Goal: Task Accomplishment & Management: Manage account settings

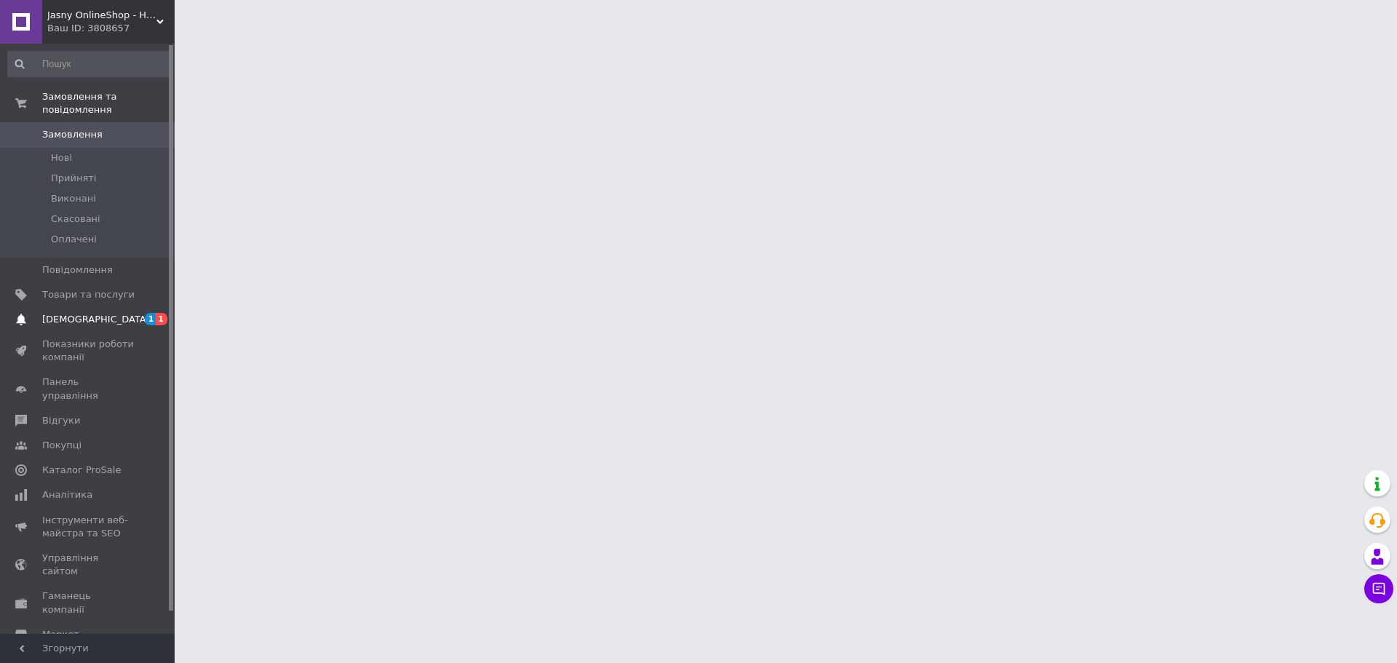
click at [73, 313] on span "[DEMOGRAPHIC_DATA]" at bounding box center [96, 319] width 108 height 13
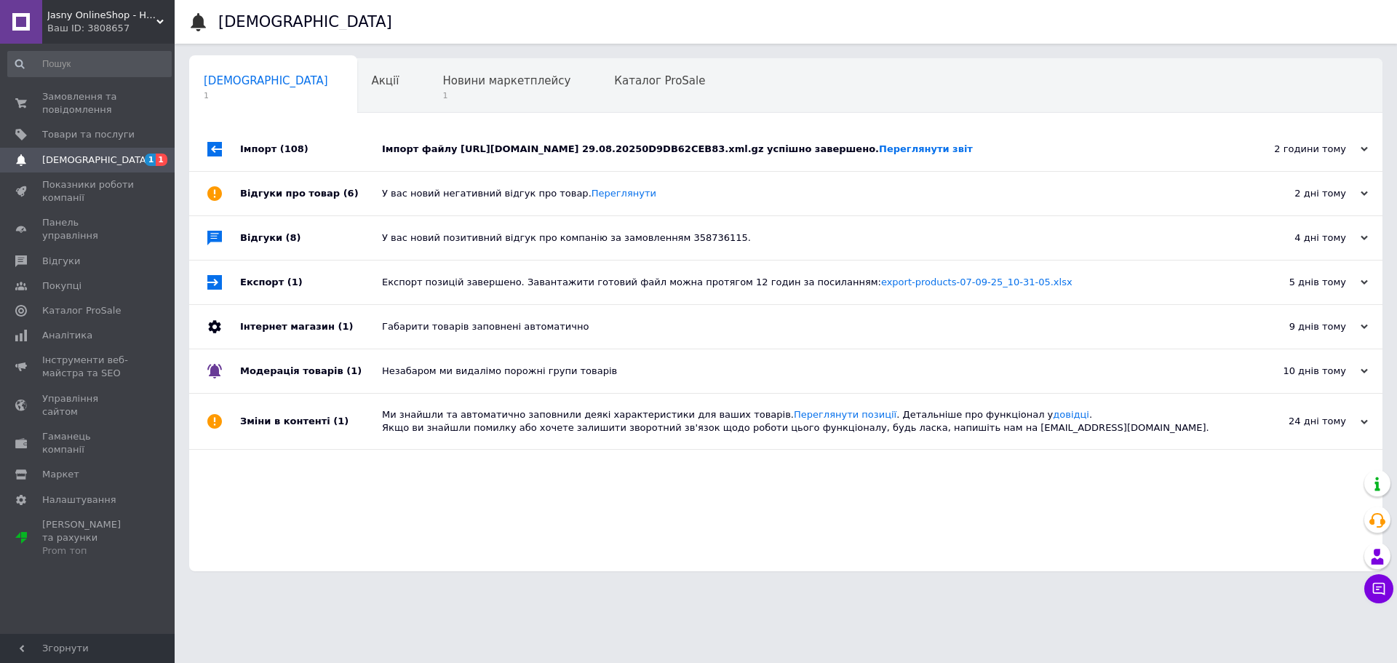
click at [499, 146] on div "Імпорт файлу [URL][DOMAIN_NAME] 29.08.20250D9DB62CEB83.xml.gz успішно завершено…" at bounding box center [802, 149] width 840 height 13
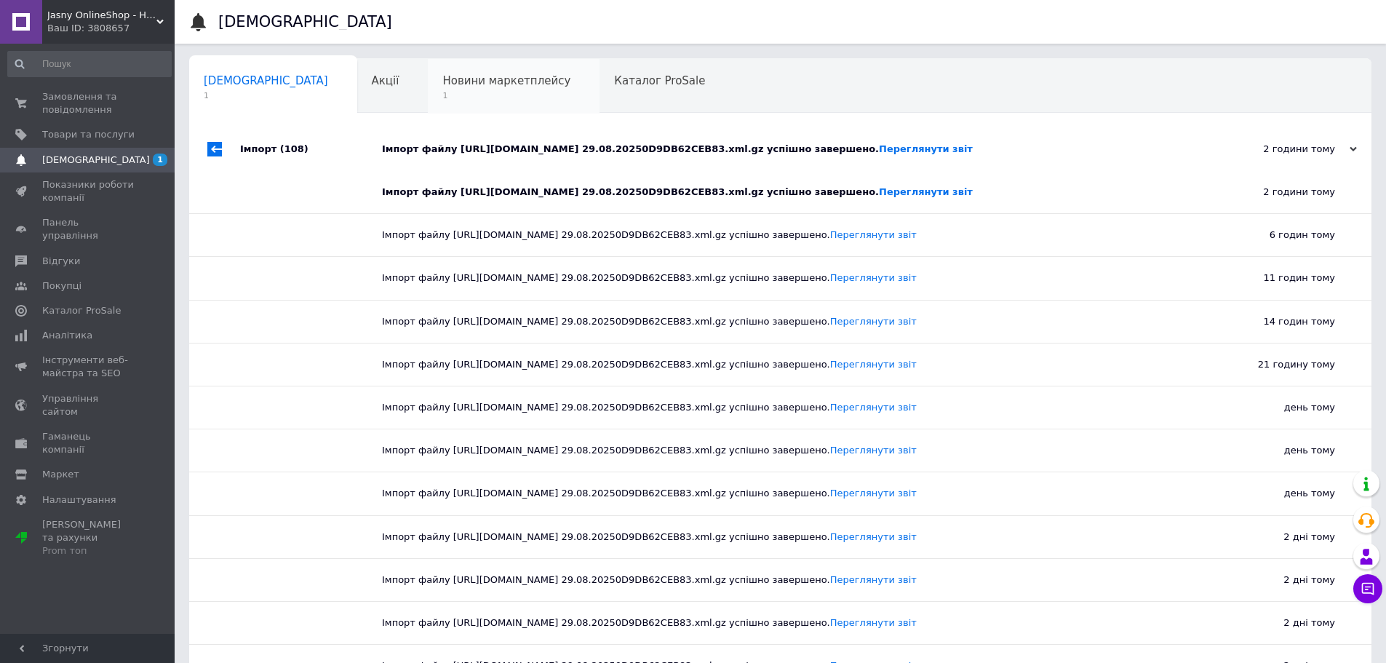
click at [442, 74] on span "Новини маркетплейсу" at bounding box center [506, 80] width 128 height 13
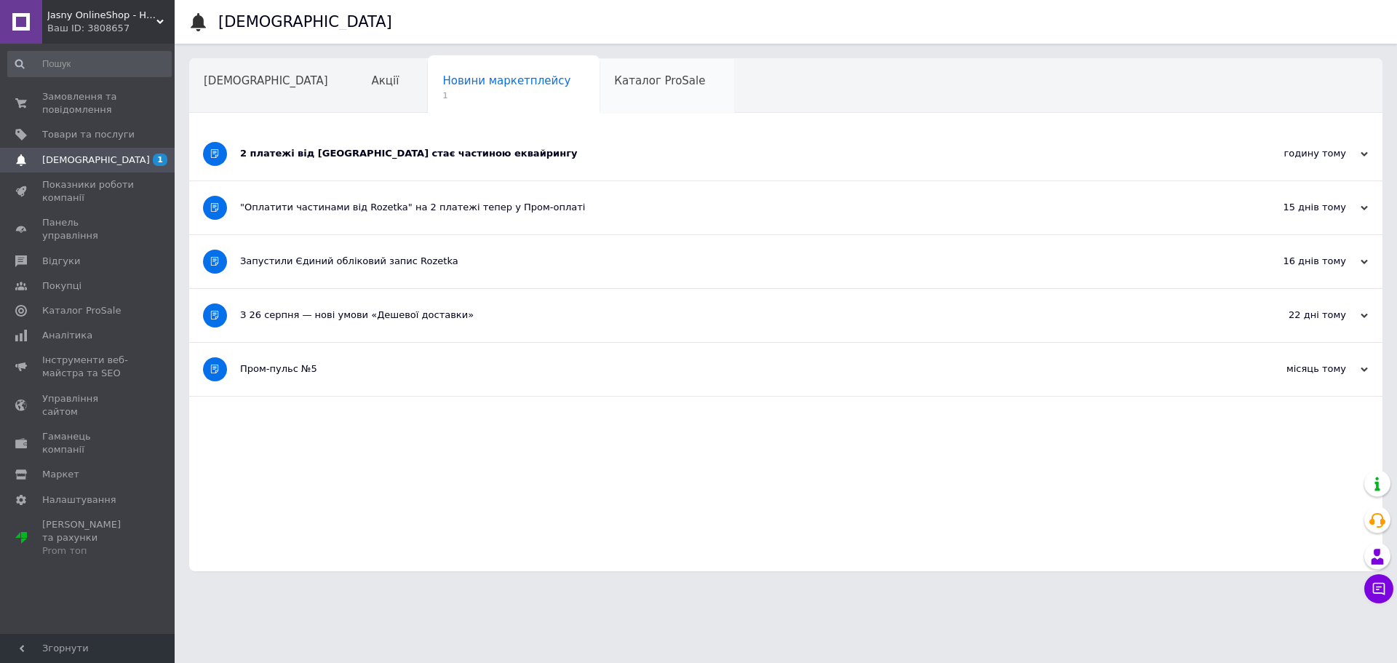
click at [620, 77] on div "Каталог ProSale" at bounding box center [666, 86] width 135 height 55
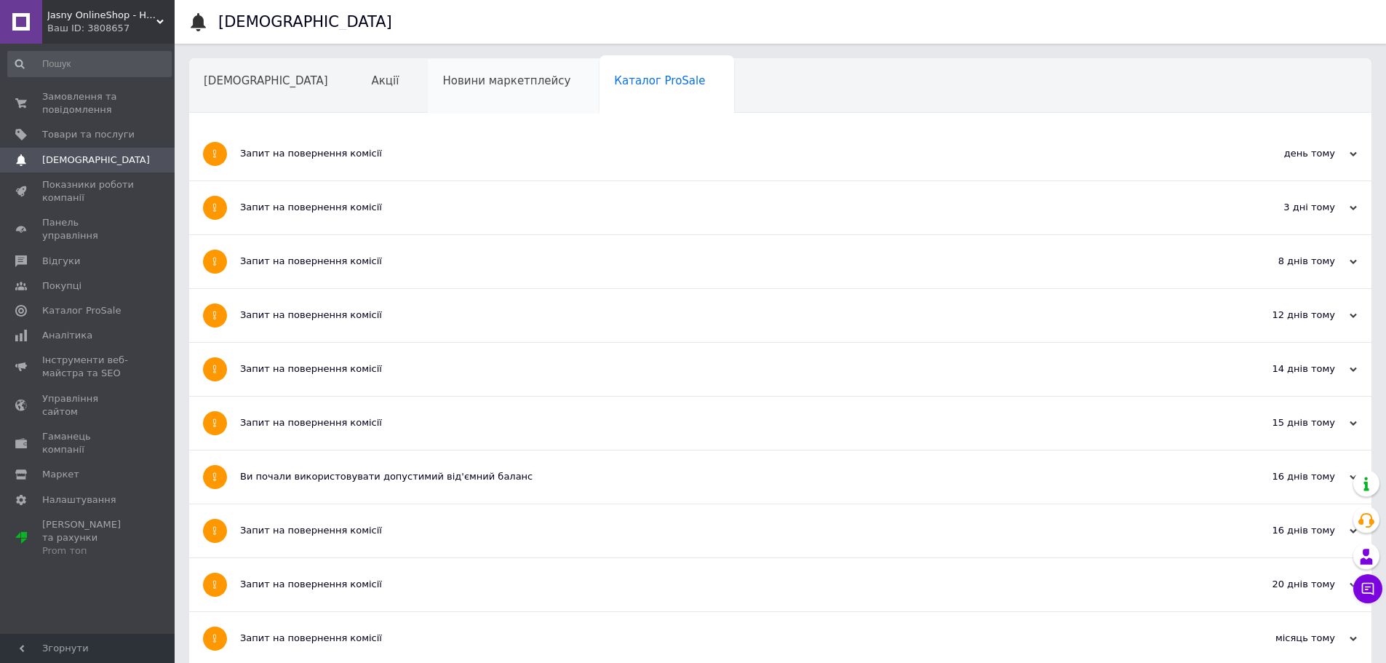
click at [472, 81] on span "Новини маркетплейсу" at bounding box center [506, 80] width 128 height 13
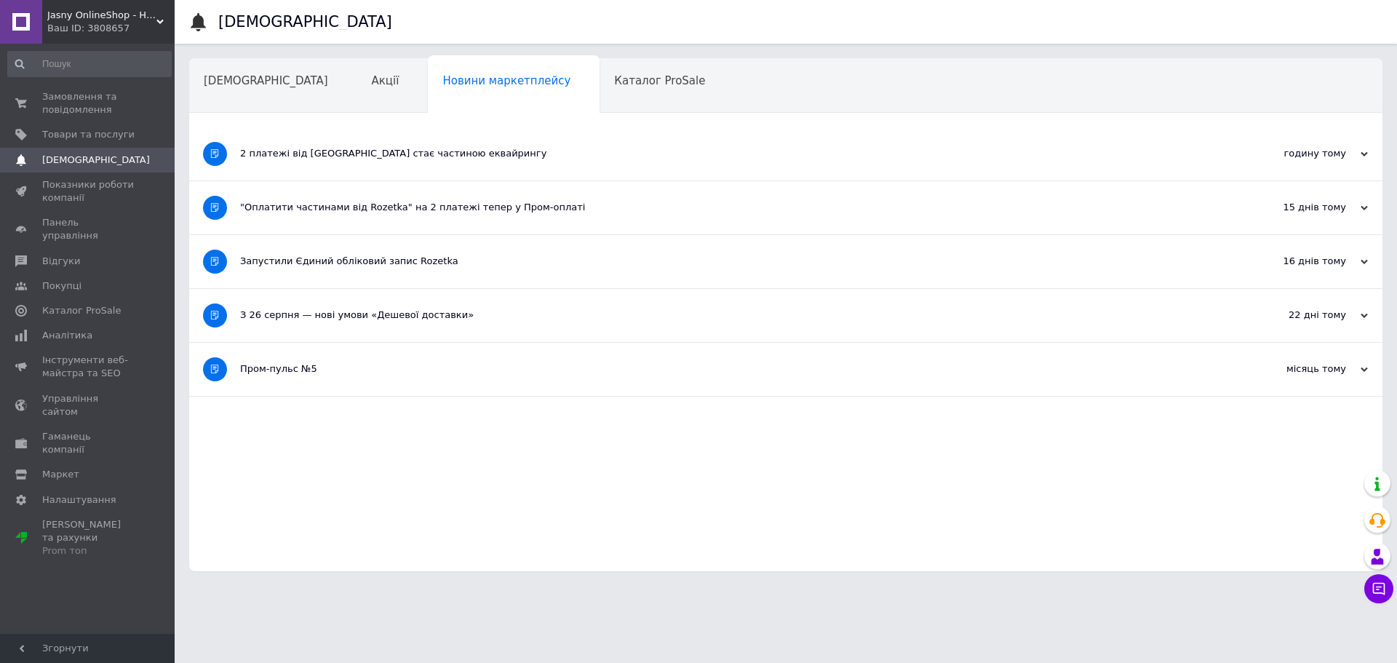
click at [501, 147] on div "2 платежі від [GEOGRAPHIC_DATA] стає частиною еквайрингу" at bounding box center [731, 153] width 982 height 13
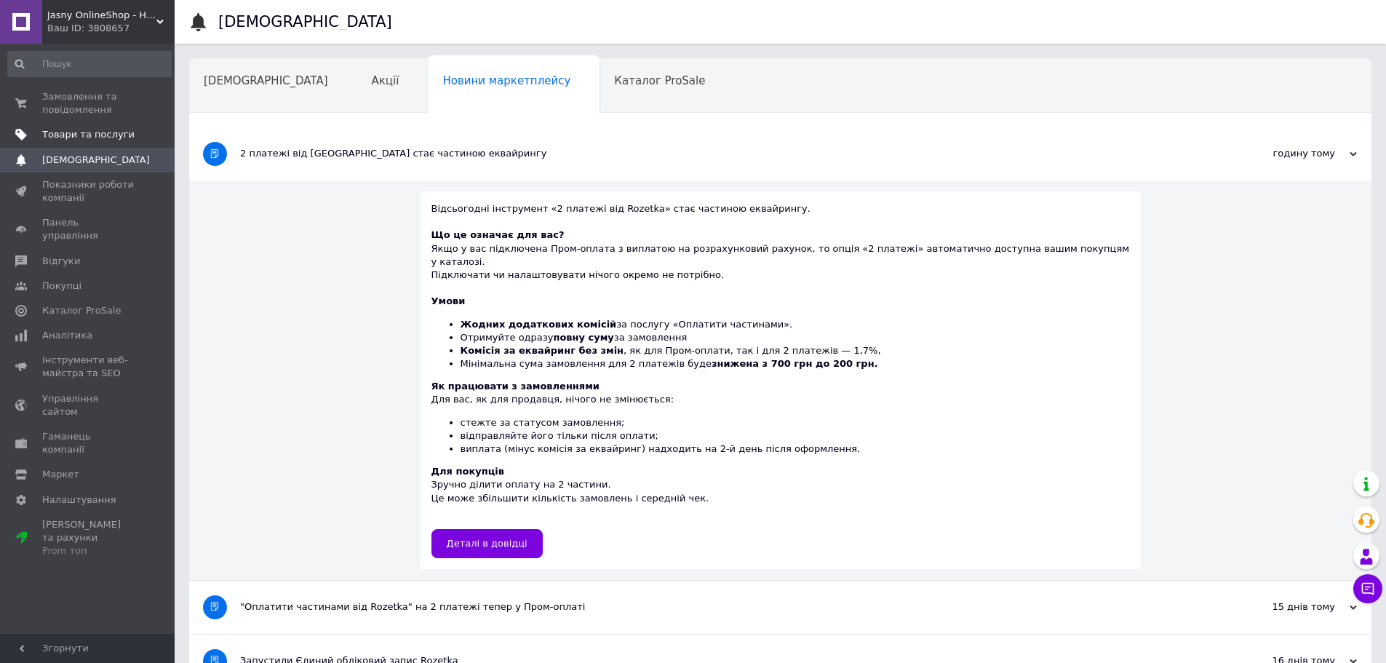
click at [50, 127] on link "Товари та послуги" at bounding box center [89, 134] width 179 height 25
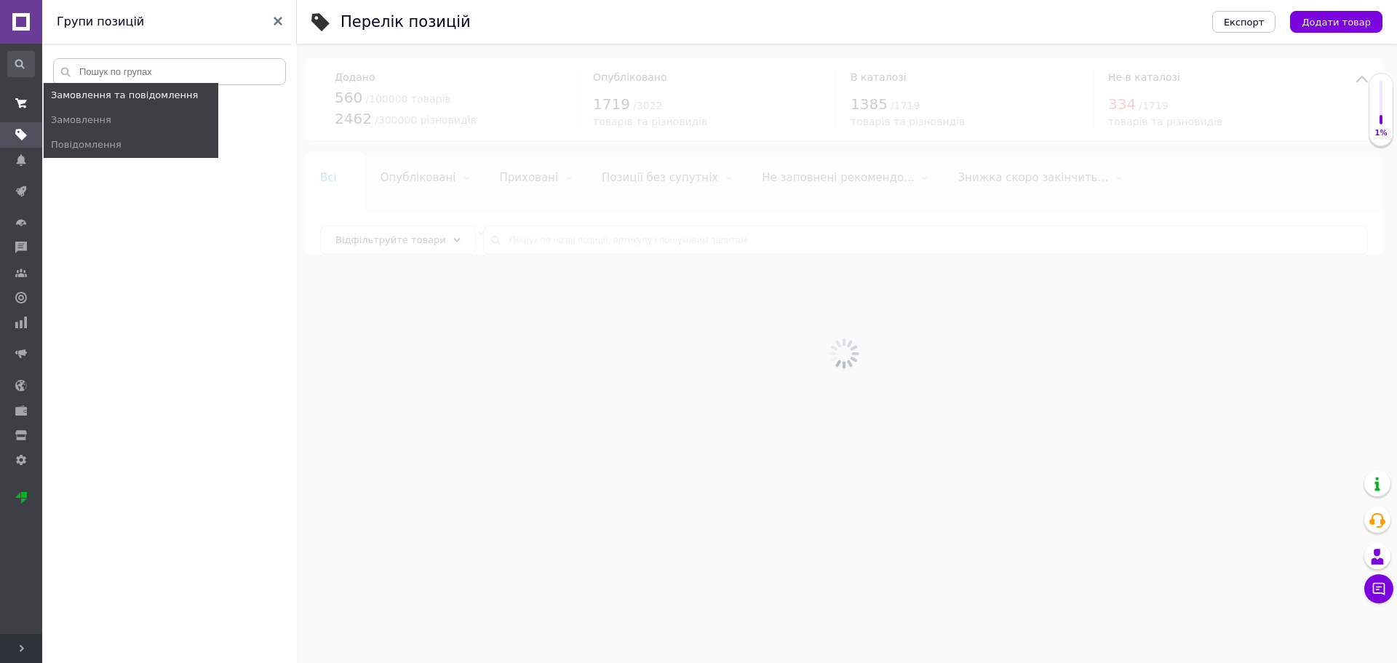
click at [34, 95] on span at bounding box center [21, 103] width 42 height 26
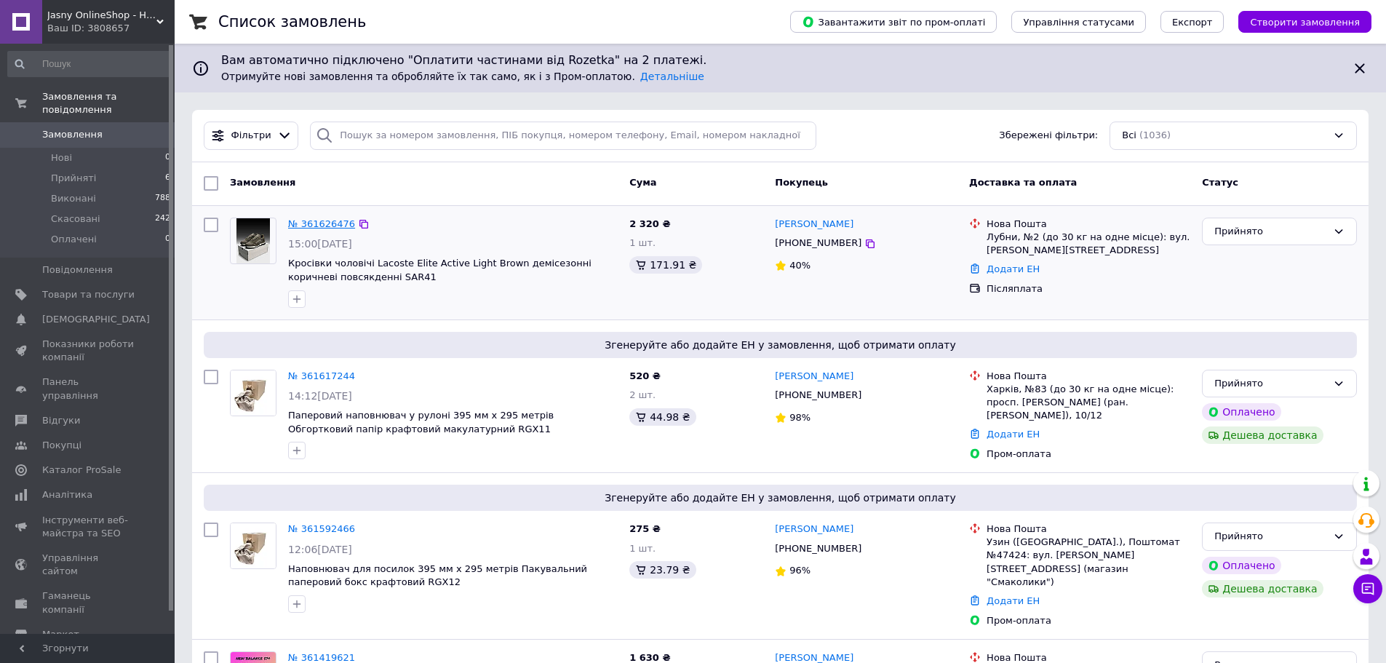
click at [326, 222] on link "№ 361626476" at bounding box center [321, 223] width 67 height 11
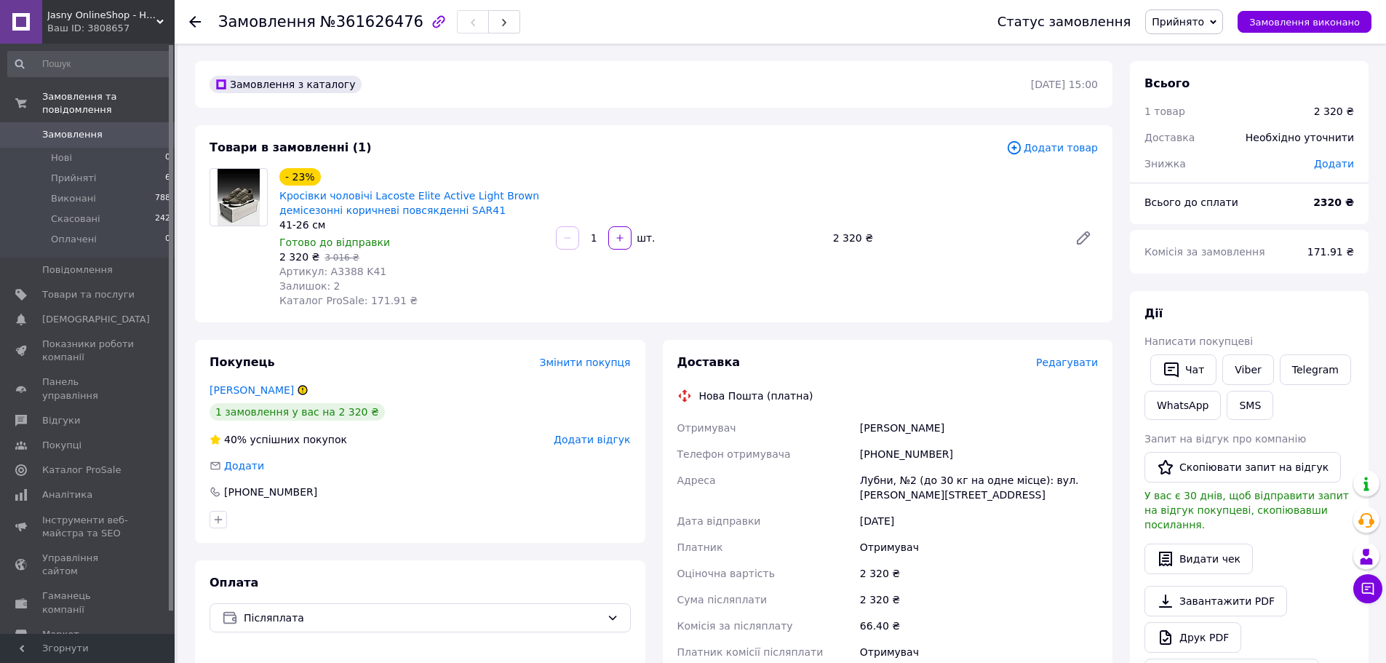
click at [307, 391] on icon at bounding box center [302, 390] width 9 height 9
click at [294, 389] on link "[PERSON_NAME]" at bounding box center [252, 390] width 84 height 12
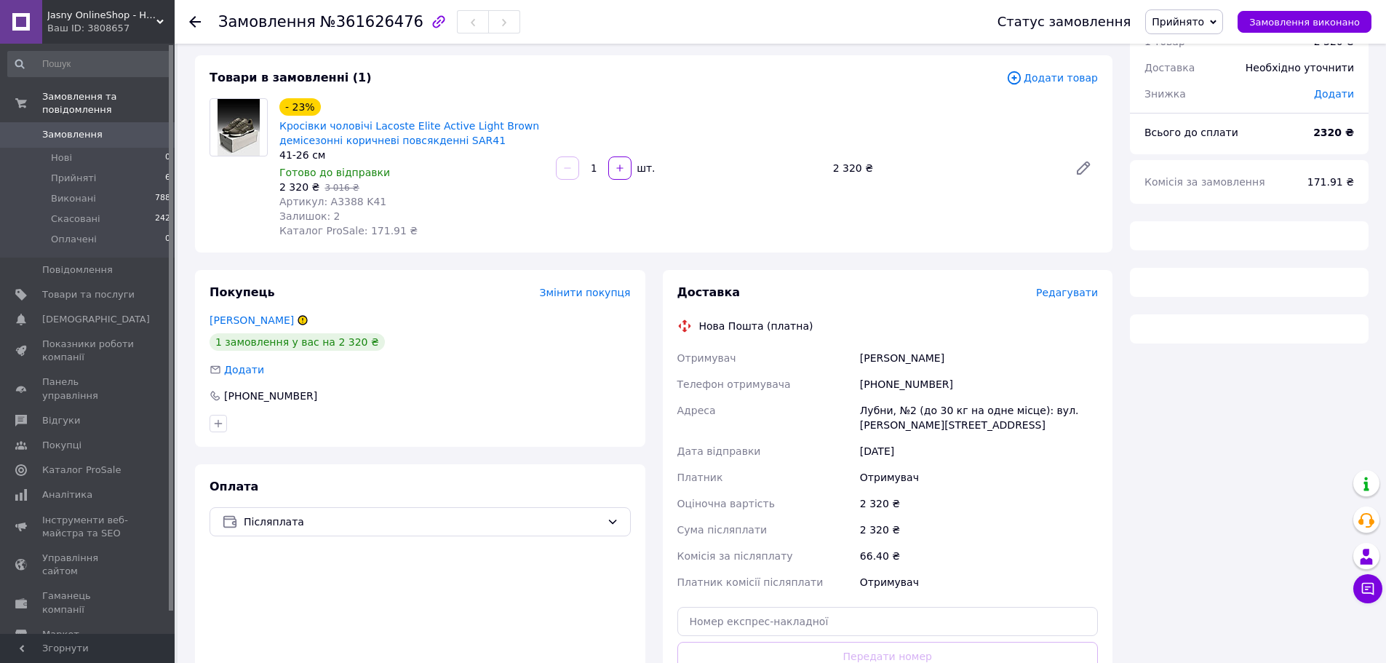
scroll to position [95, 0]
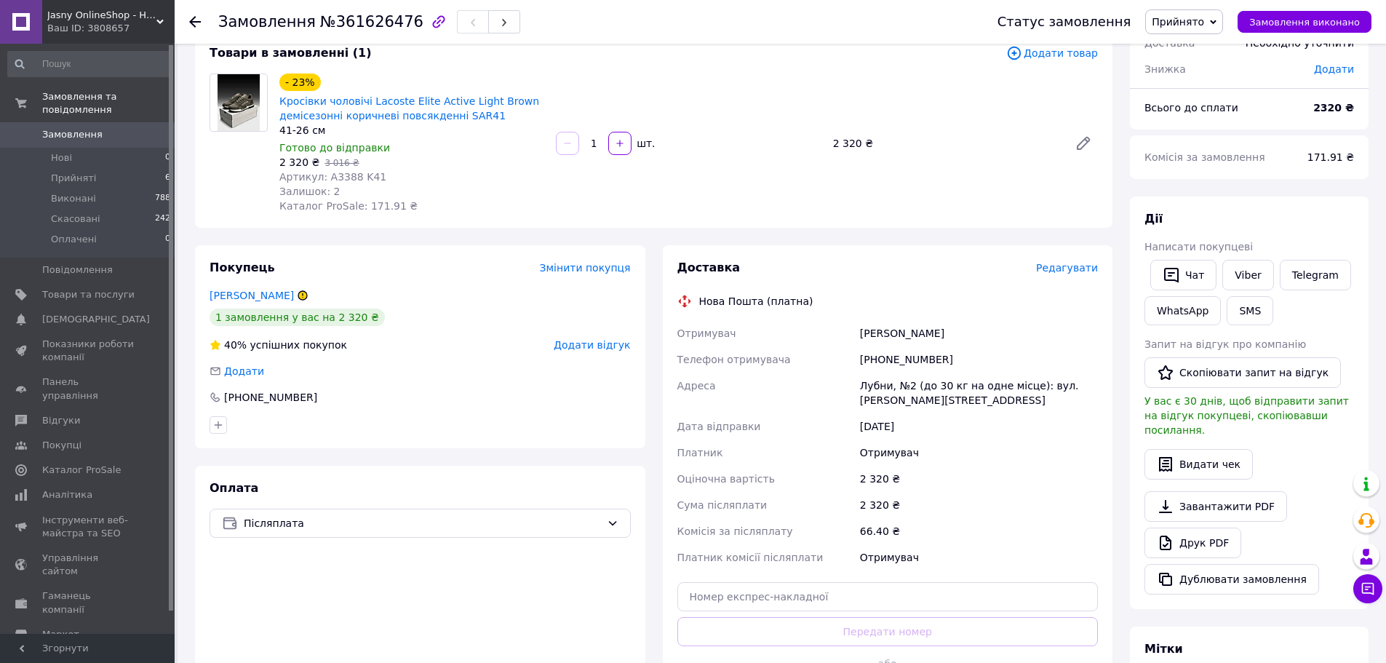
click at [306, 296] on icon at bounding box center [302, 295] width 9 height 9
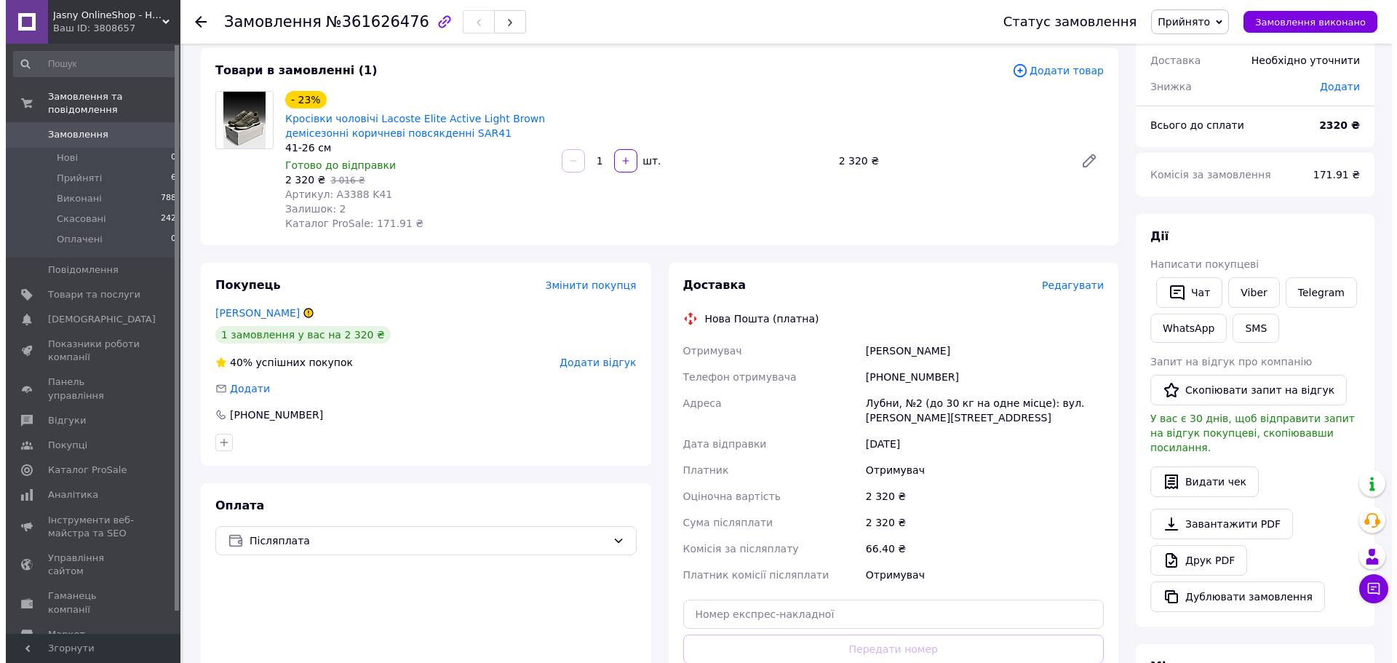
scroll to position [0, 0]
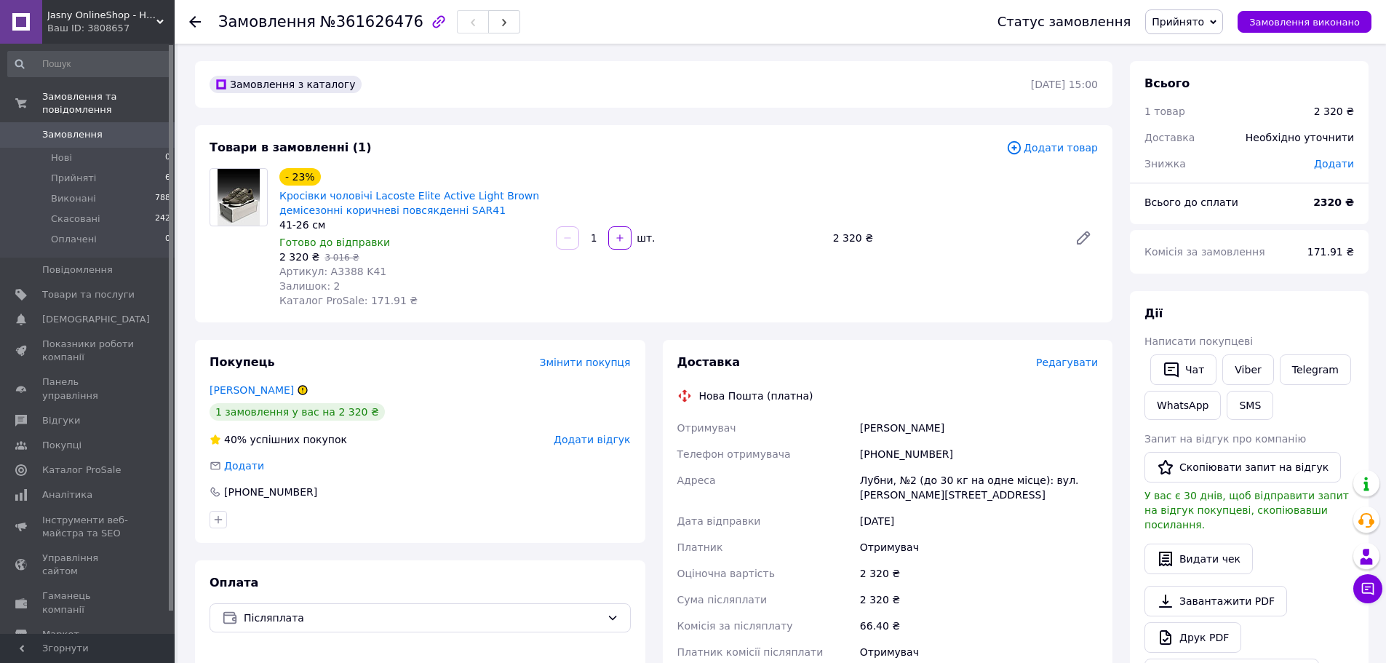
click at [1192, 21] on span "Прийнято" at bounding box center [1178, 22] width 52 height 12
click at [1184, 71] on li "Скасовано" at bounding box center [1184, 73] width 76 height 22
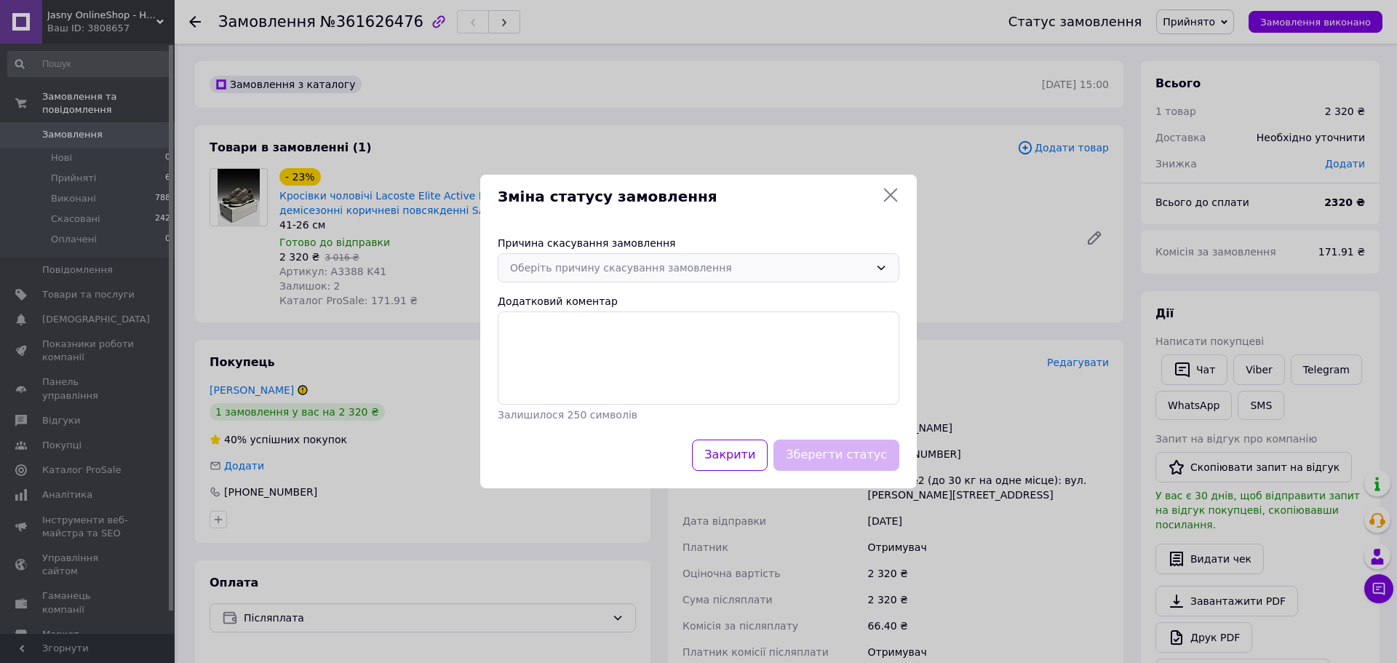
click at [768, 266] on div "Оберіть причину скасування замовлення" at bounding box center [689, 268] width 359 height 16
click at [699, 371] on li "На прохання покупця" at bounding box center [698, 382] width 400 height 28
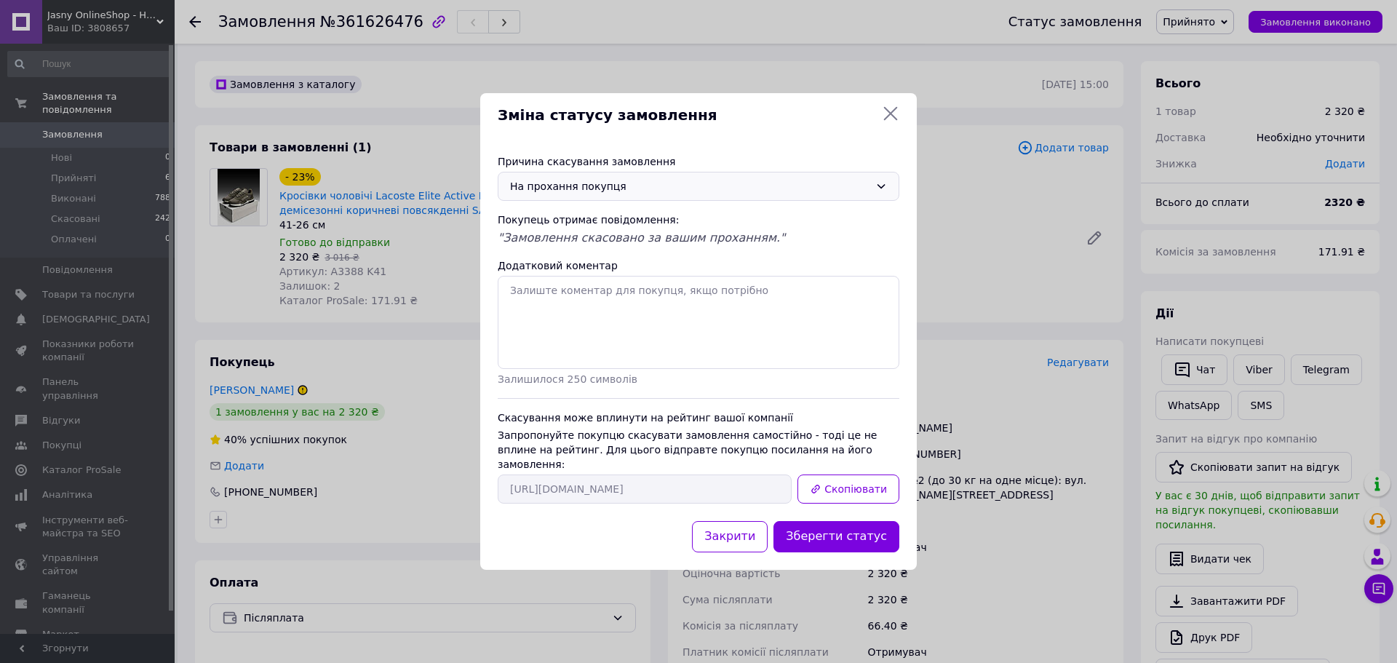
click at [882, 115] on icon at bounding box center [890, 113] width 17 height 17
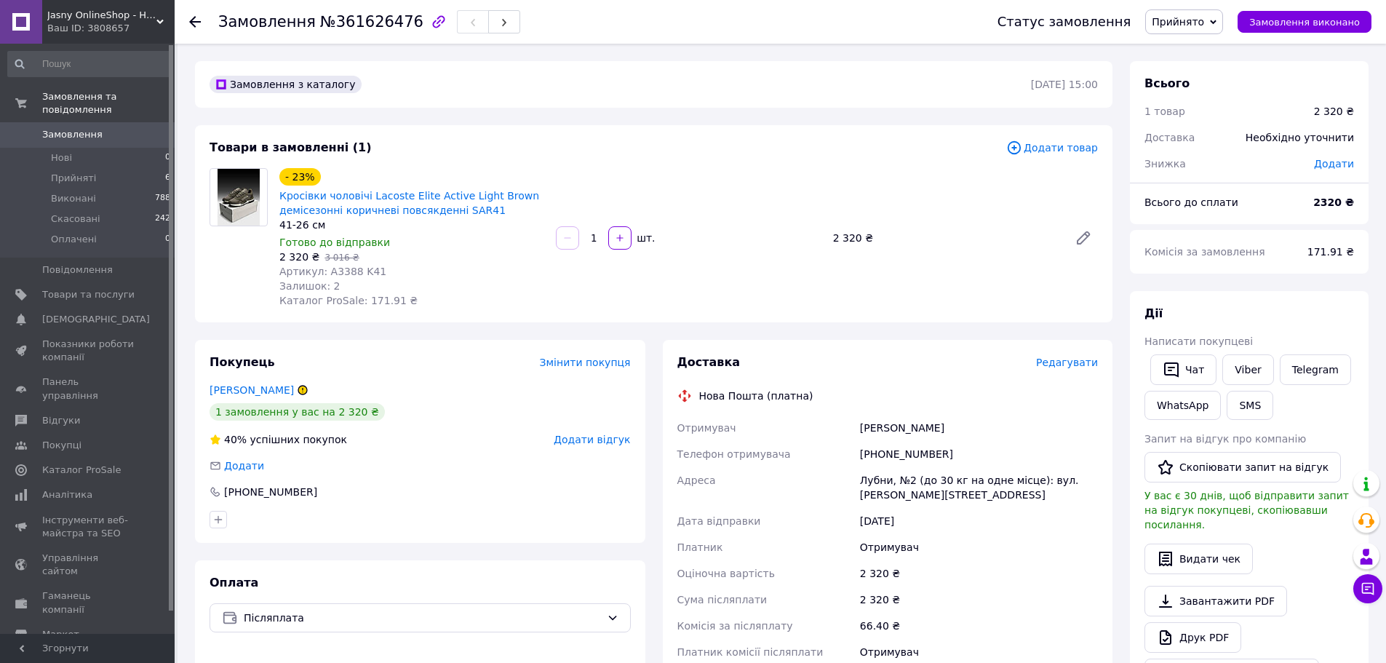
drag, startPoint x: 1046, startPoint y: 134, endPoint x: 1040, endPoint y: 142, distance: 10.3
click at [1042, 134] on div "Товари в замовленні (1) Додати товар - 23% Кросівки чоловічі Lacoste Elite Acti…" at bounding box center [653, 223] width 917 height 197
click at [1039, 143] on span "Додати товар" at bounding box center [1052, 148] width 92 height 16
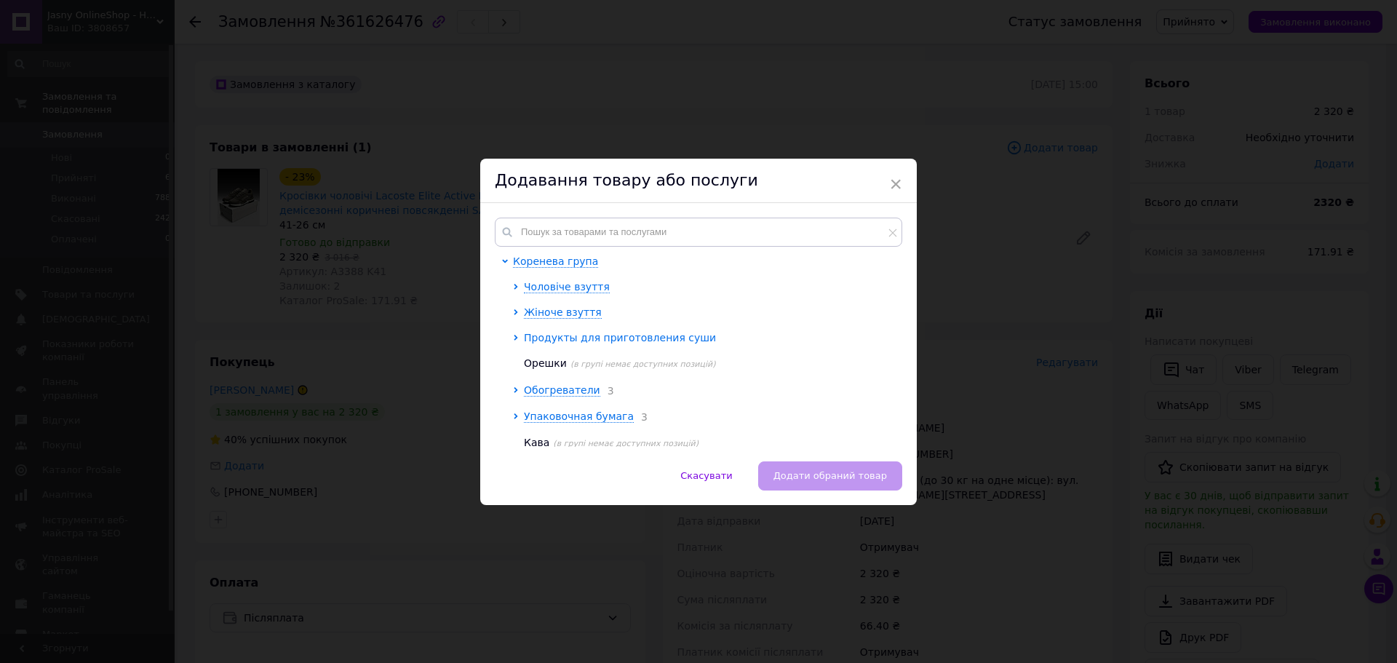
click at [514, 338] on icon at bounding box center [516, 338] width 4 height 6
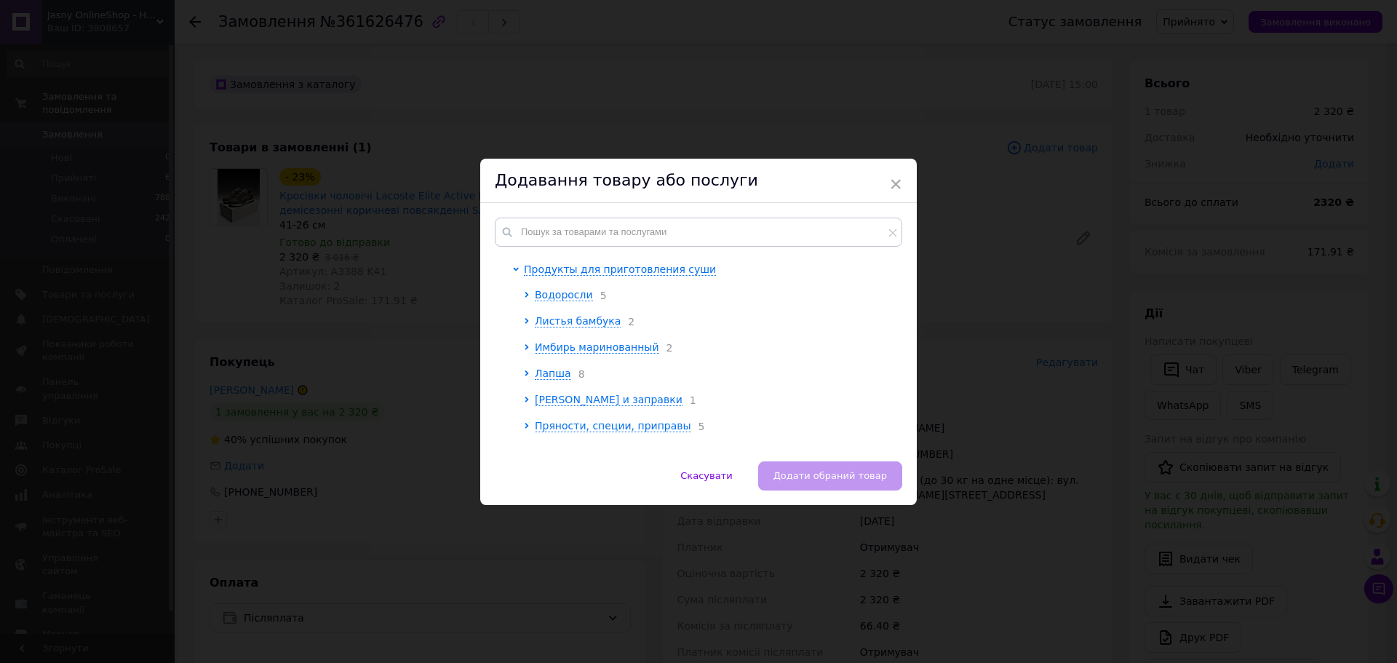
scroll to position [73, 0]
click at [525, 340] on icon at bounding box center [527, 343] width 4 height 6
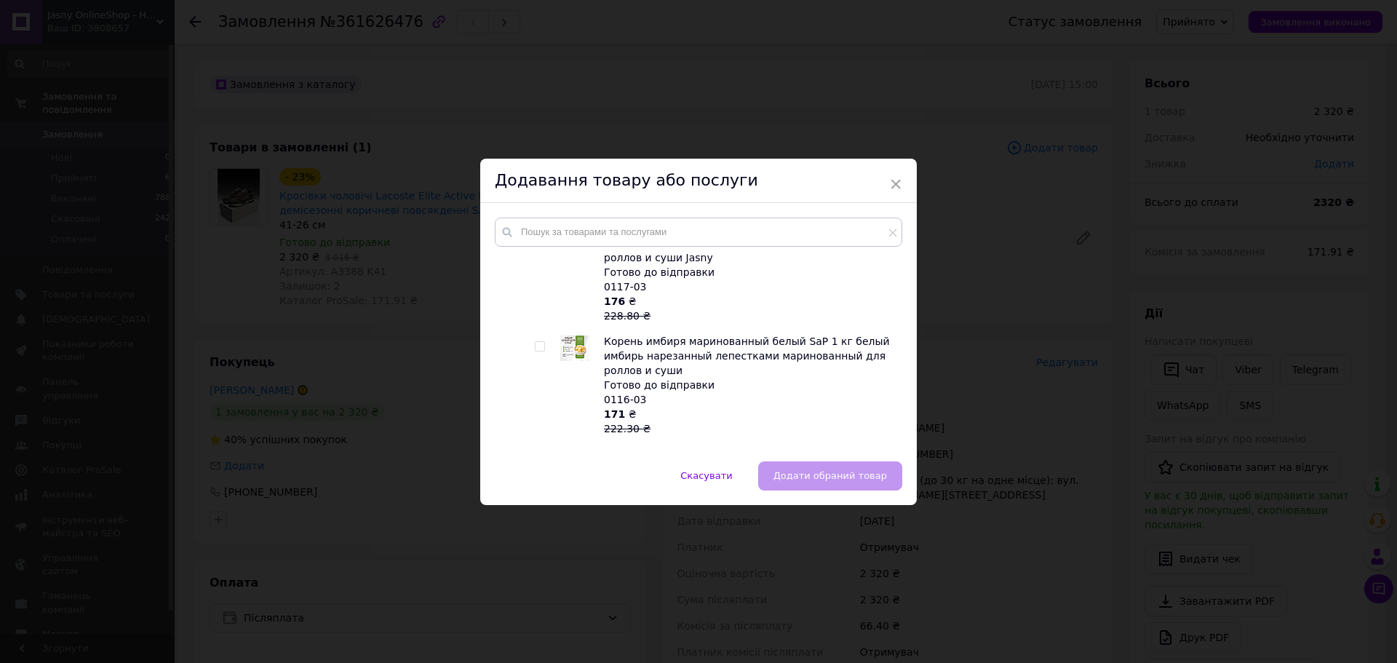
scroll to position [218, 0]
click at [538, 337] on input "checkbox" at bounding box center [539, 341] width 9 height 9
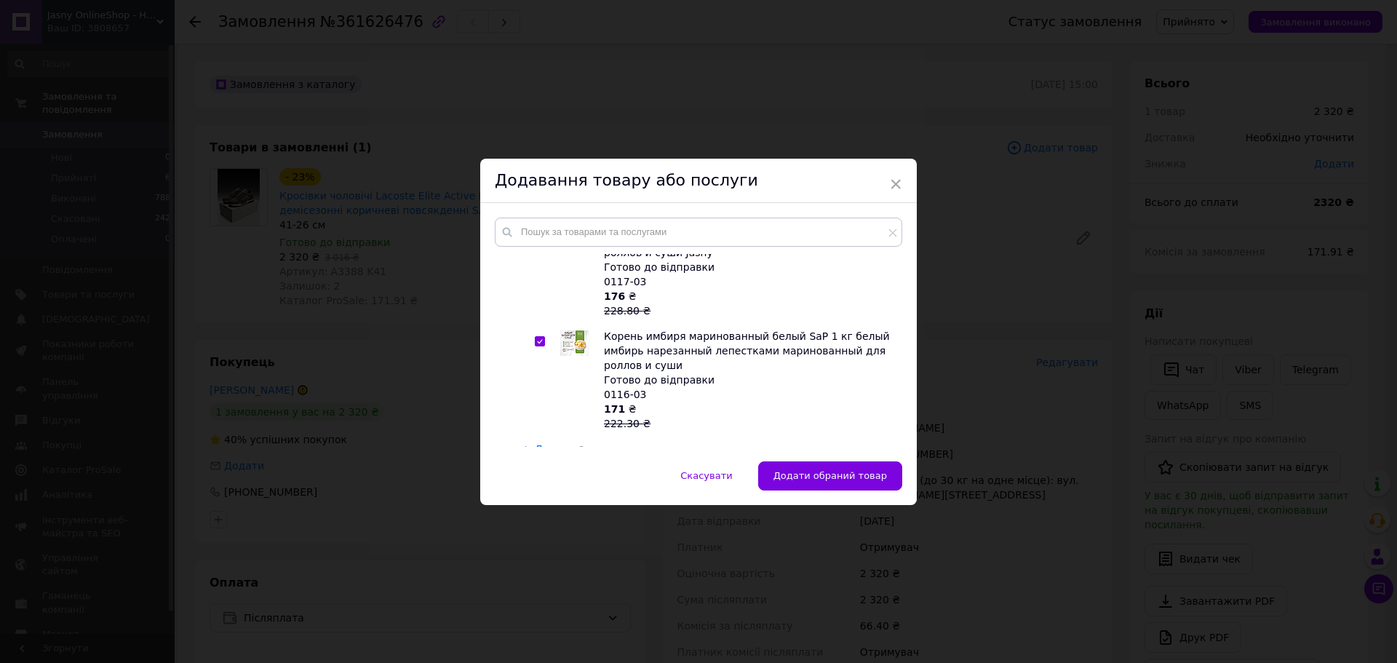
click at [538, 337] on input "checkbox" at bounding box center [539, 341] width 9 height 9
checkbox input "false"
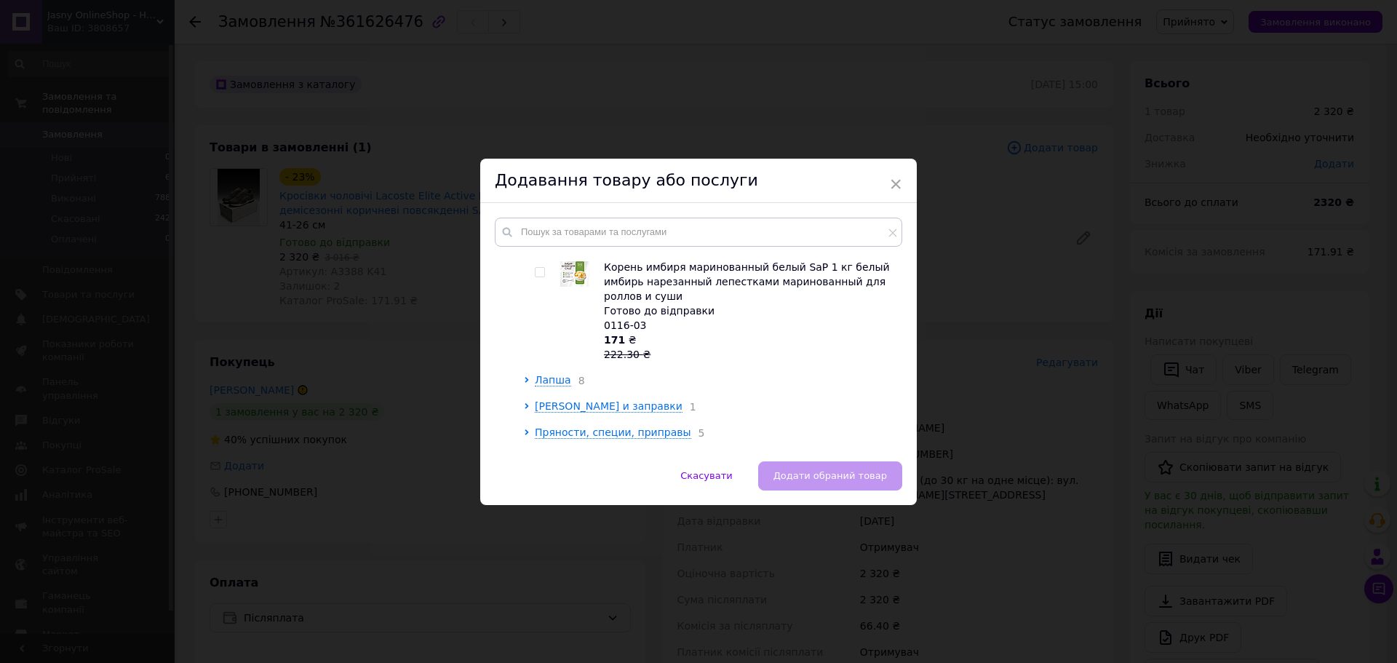
scroll to position [291, 0]
click at [527, 369] on div at bounding box center [529, 376] width 11 height 15
click at [525, 373] on icon at bounding box center [527, 376] width 6 height 6
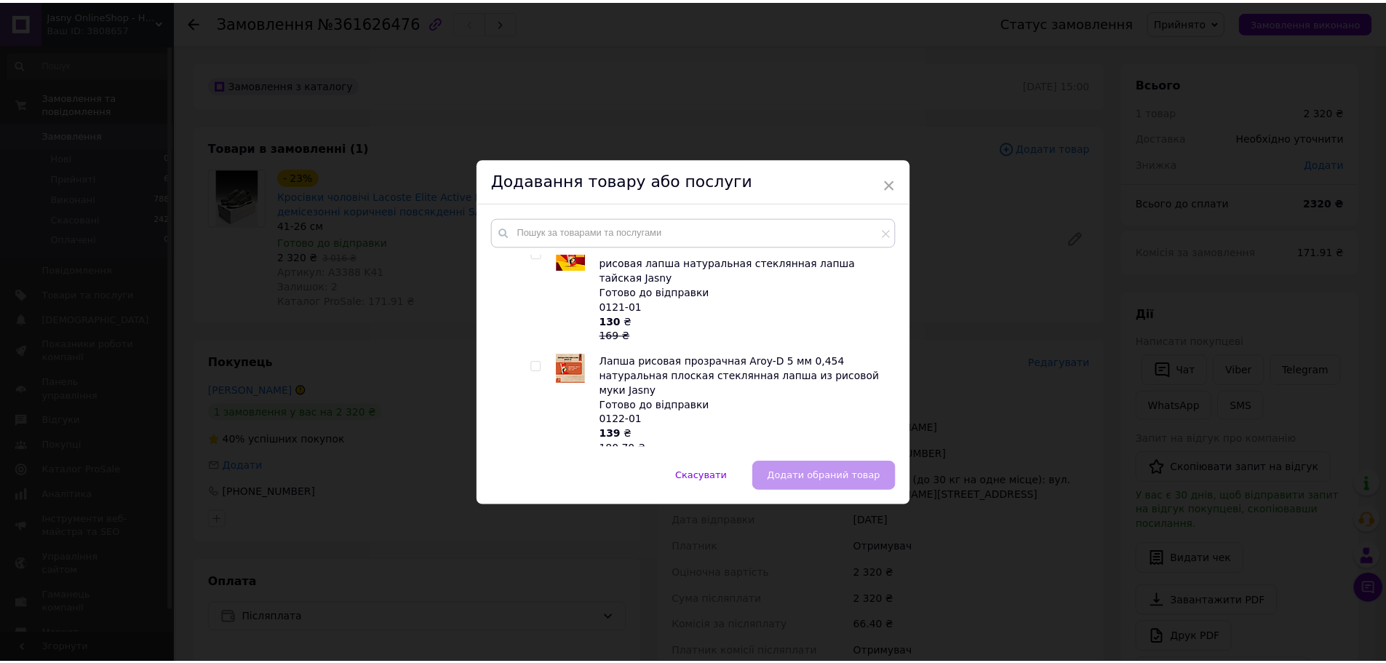
scroll to position [655, 0]
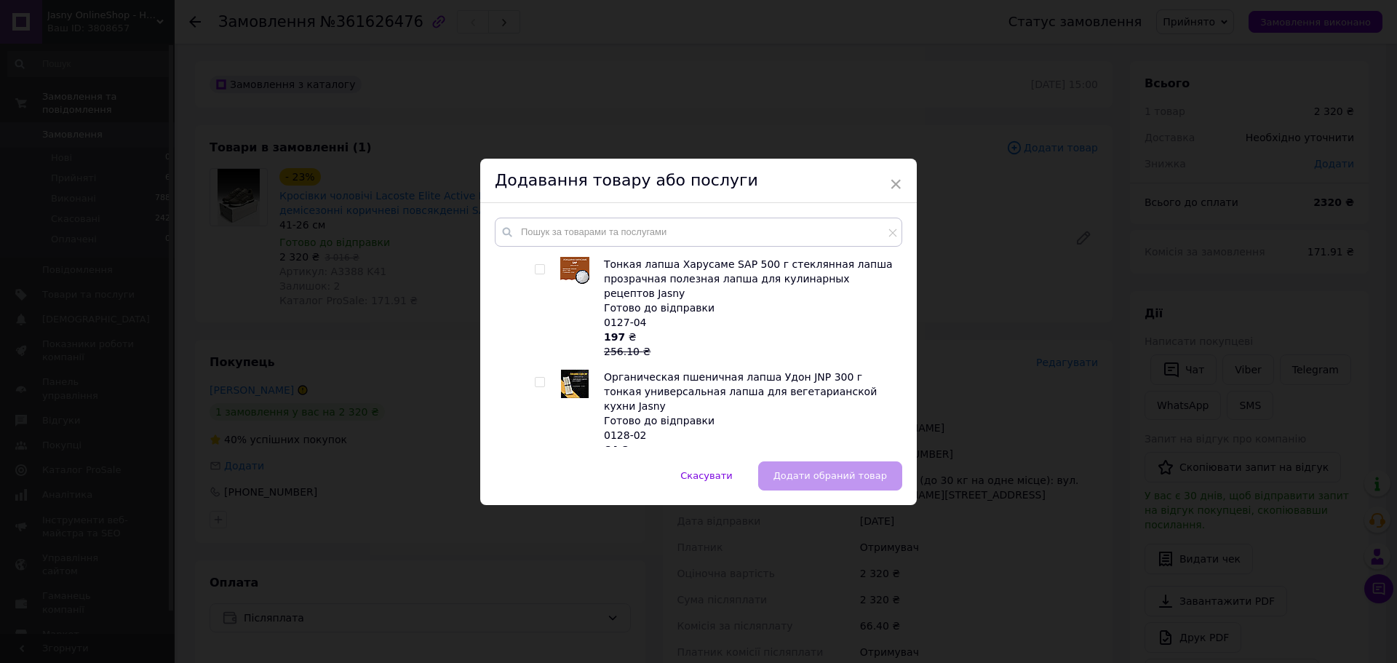
click at [539, 378] on input "checkbox" at bounding box center [539, 382] width 9 height 9
checkbox input "true"
click at [847, 474] on span "Додати обраний товар" at bounding box center [829, 475] width 113 height 11
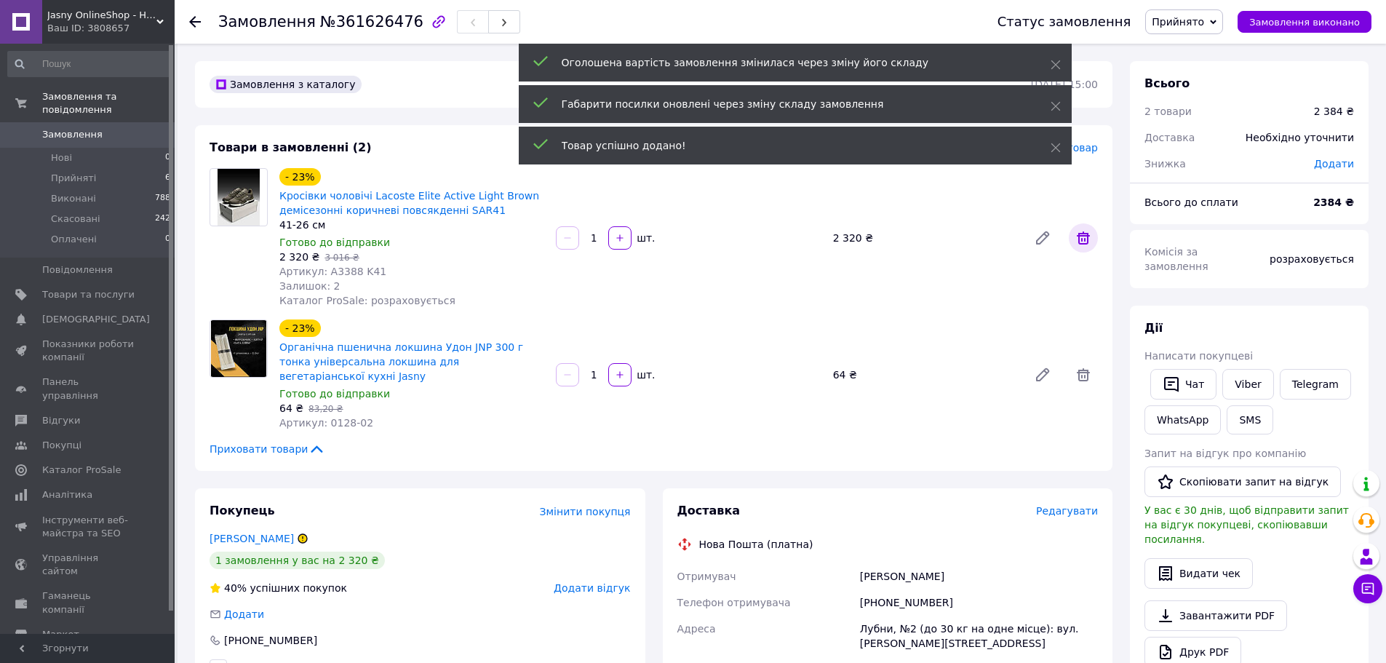
click at [1083, 239] on icon at bounding box center [1083, 237] width 13 height 13
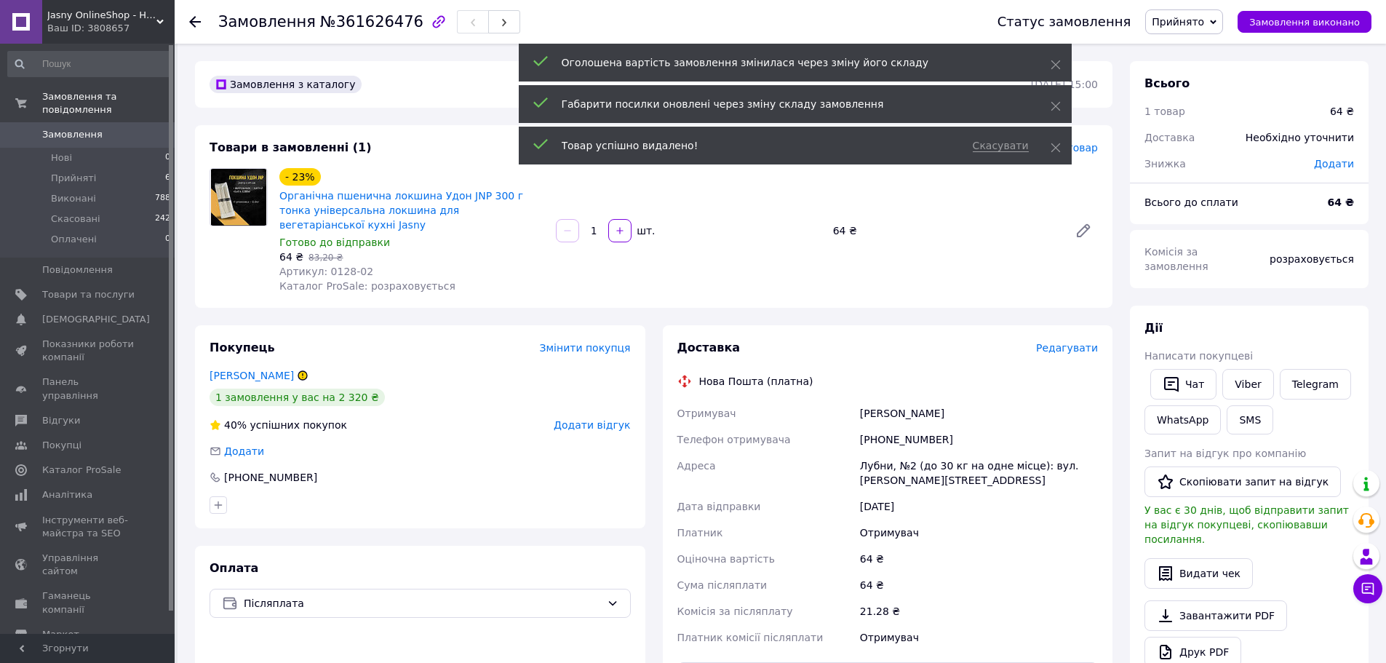
click at [1204, 25] on span "Прийнято" at bounding box center [1178, 22] width 52 height 12
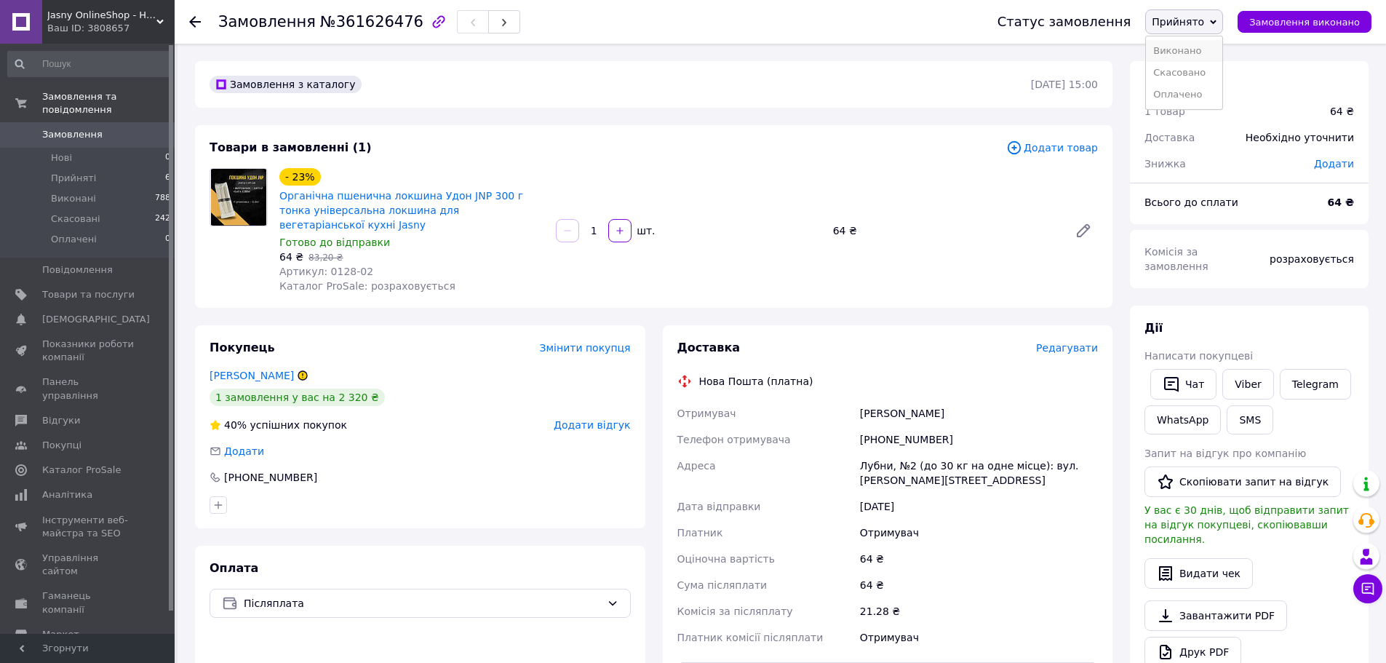
click at [1198, 44] on li "Виконано" at bounding box center [1184, 51] width 76 height 22
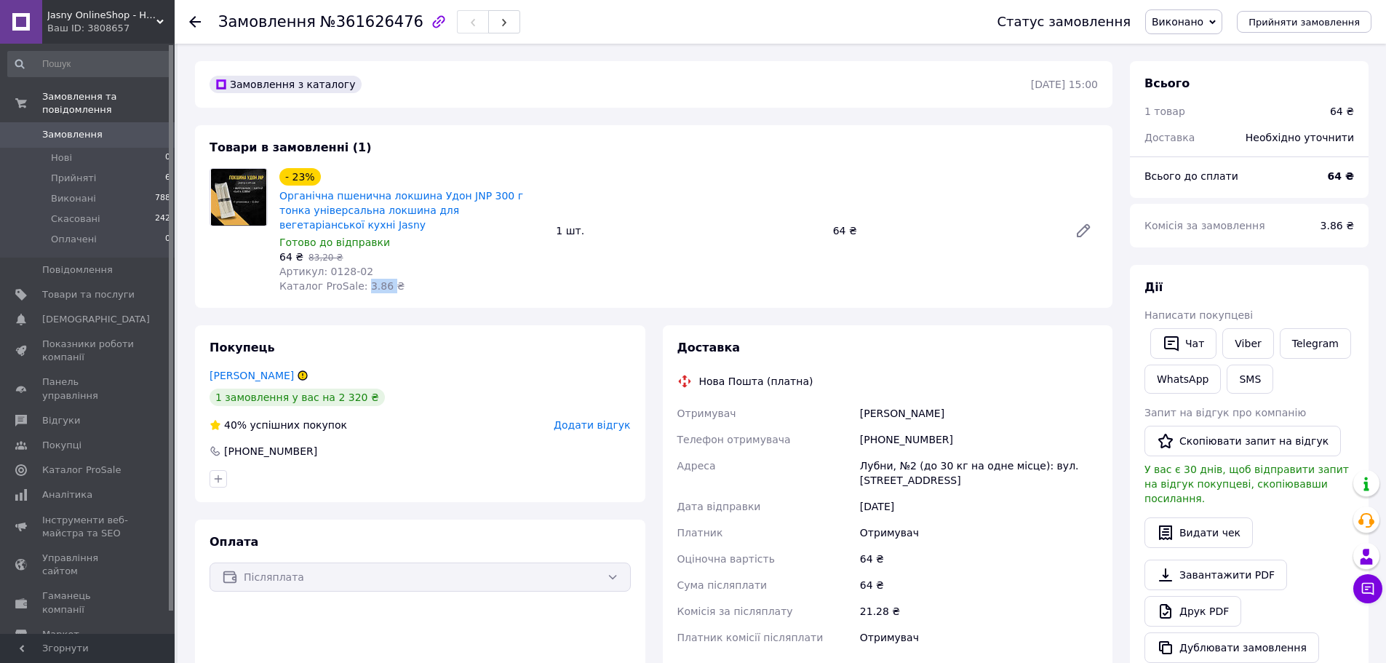
drag, startPoint x: 358, startPoint y: 271, endPoint x: 378, endPoint y: 276, distance: 20.3
click at [378, 280] on span "Каталог ProSale: 3.86 ₴" at bounding box center [341, 286] width 125 height 12
copy span "3.86"
